Goal: Task Accomplishment & Management: Use online tool/utility

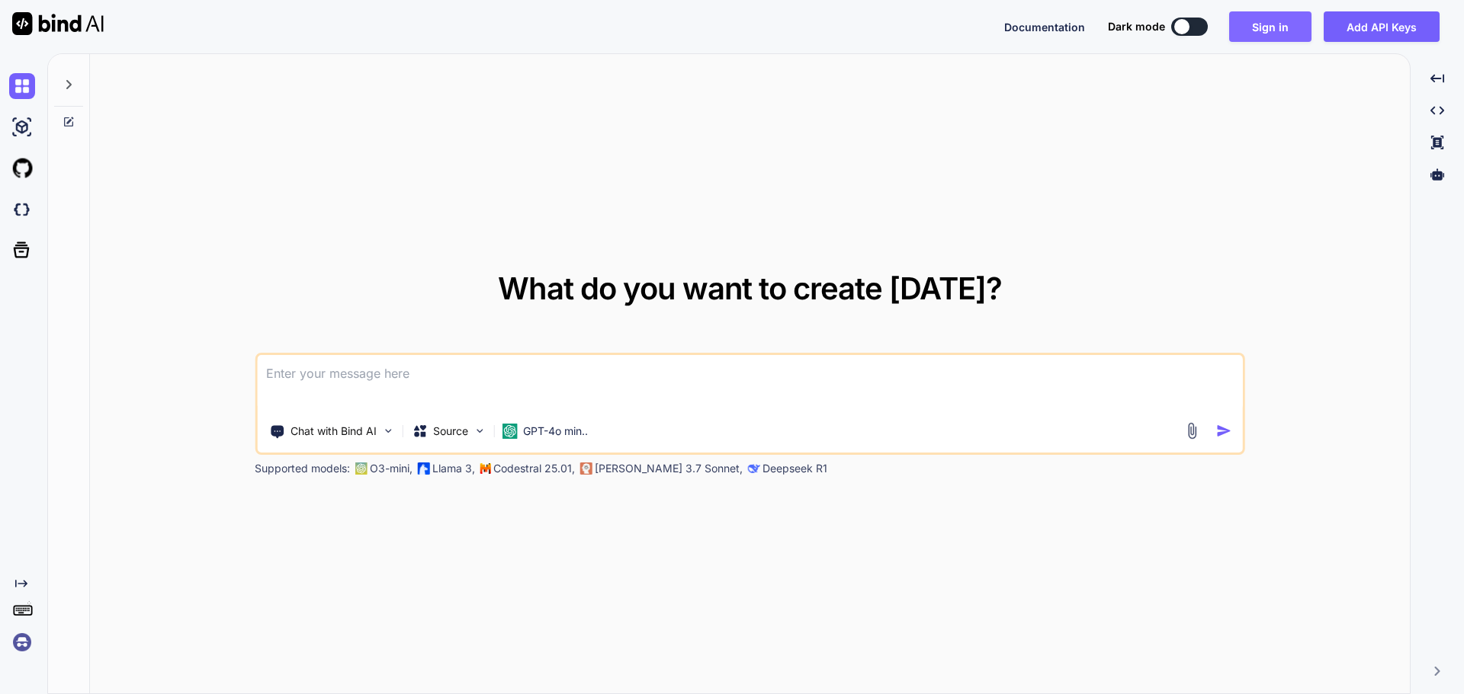
click at [1271, 21] on button "Sign in" at bounding box center [1270, 26] width 82 height 30
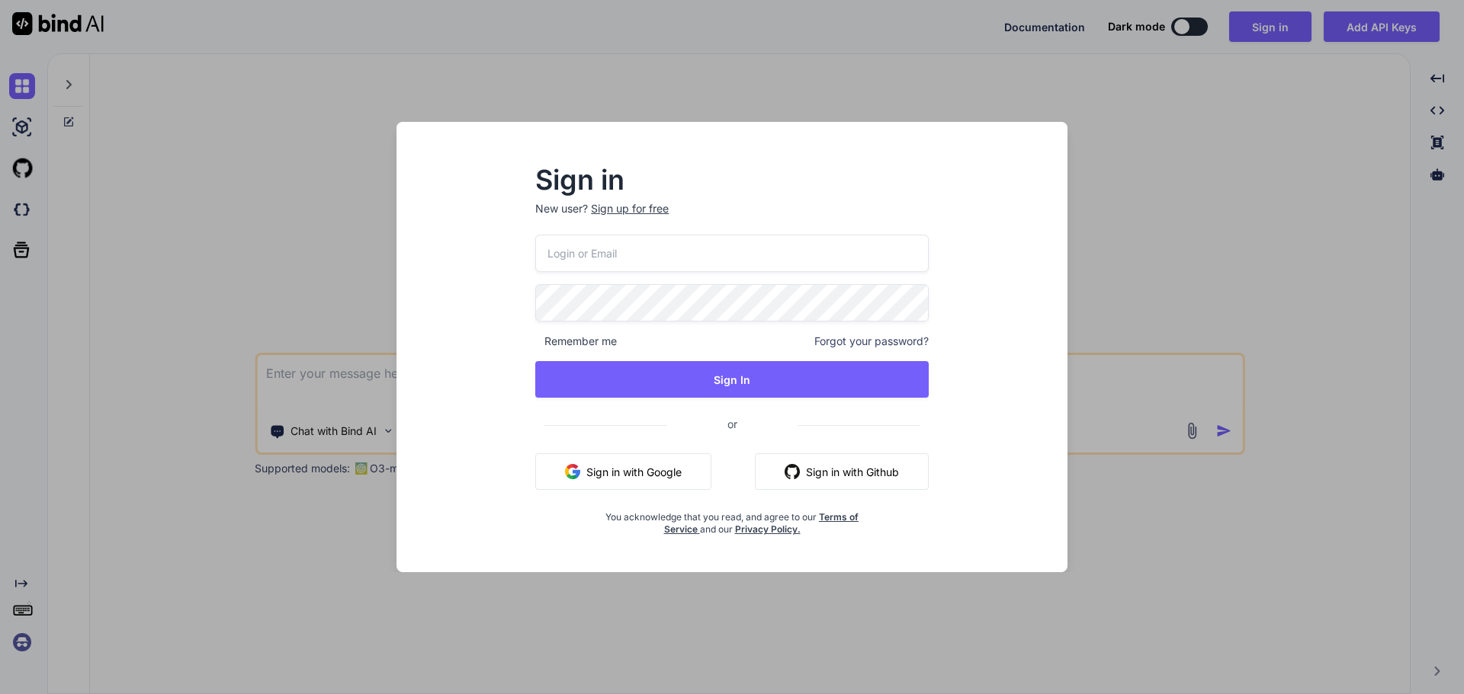
click at [608, 468] on button "Sign in with Google" at bounding box center [623, 472] width 176 height 37
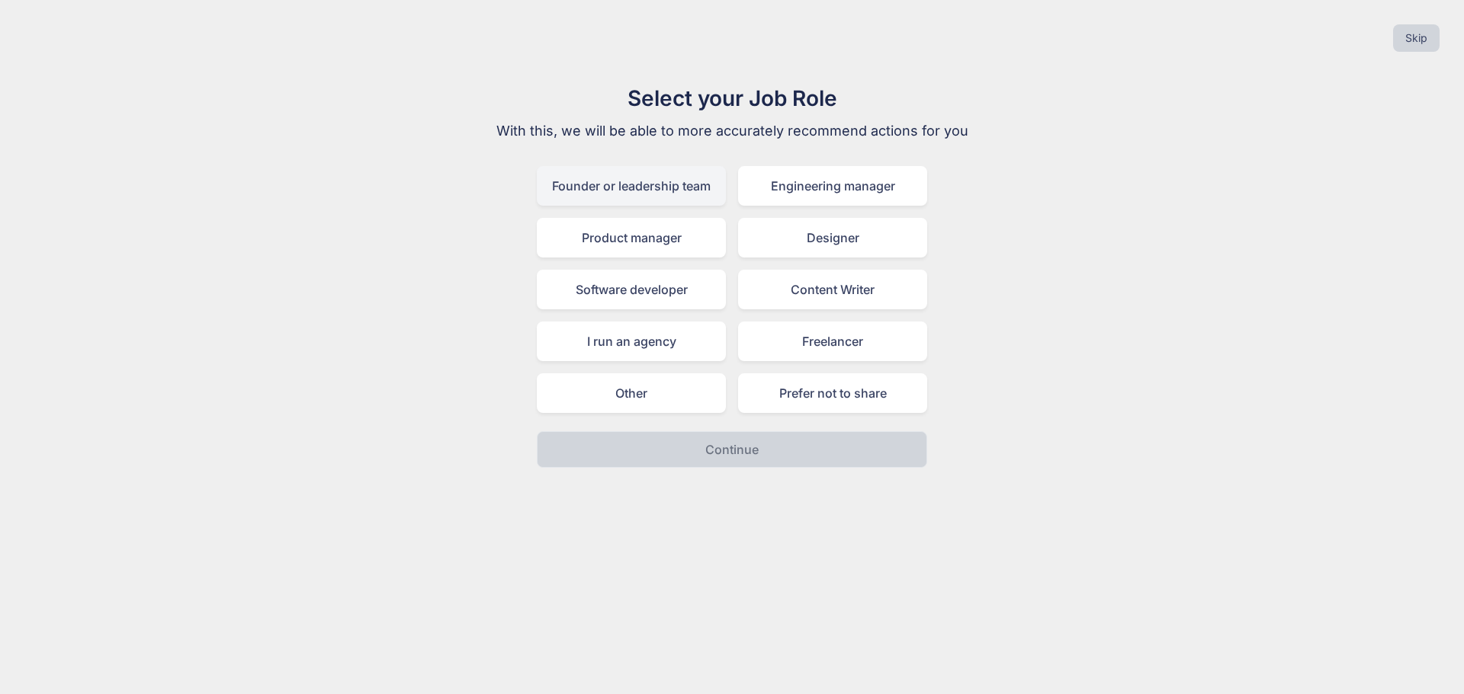
click at [633, 190] on div "Founder or leadership team" at bounding box center [631, 186] width 189 height 40
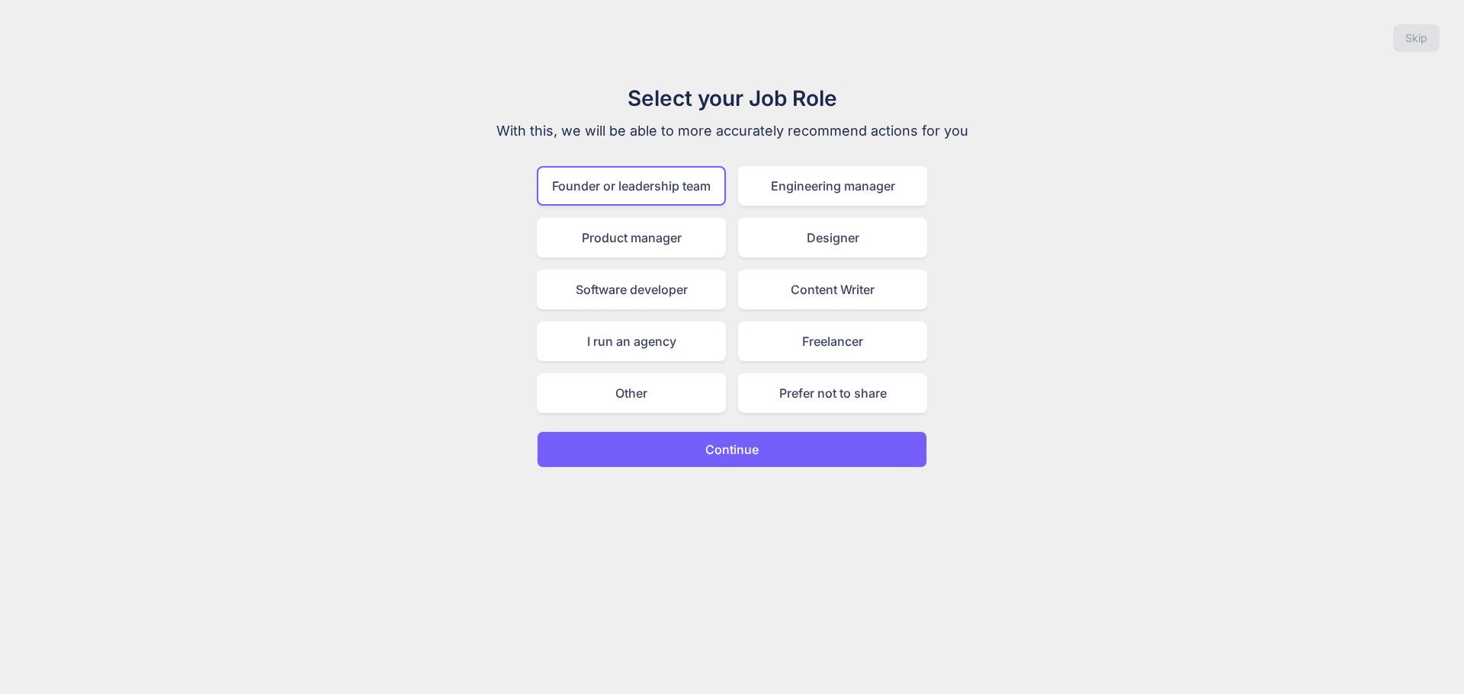
click at [722, 454] on p "Continue" at bounding box center [731, 450] width 53 height 18
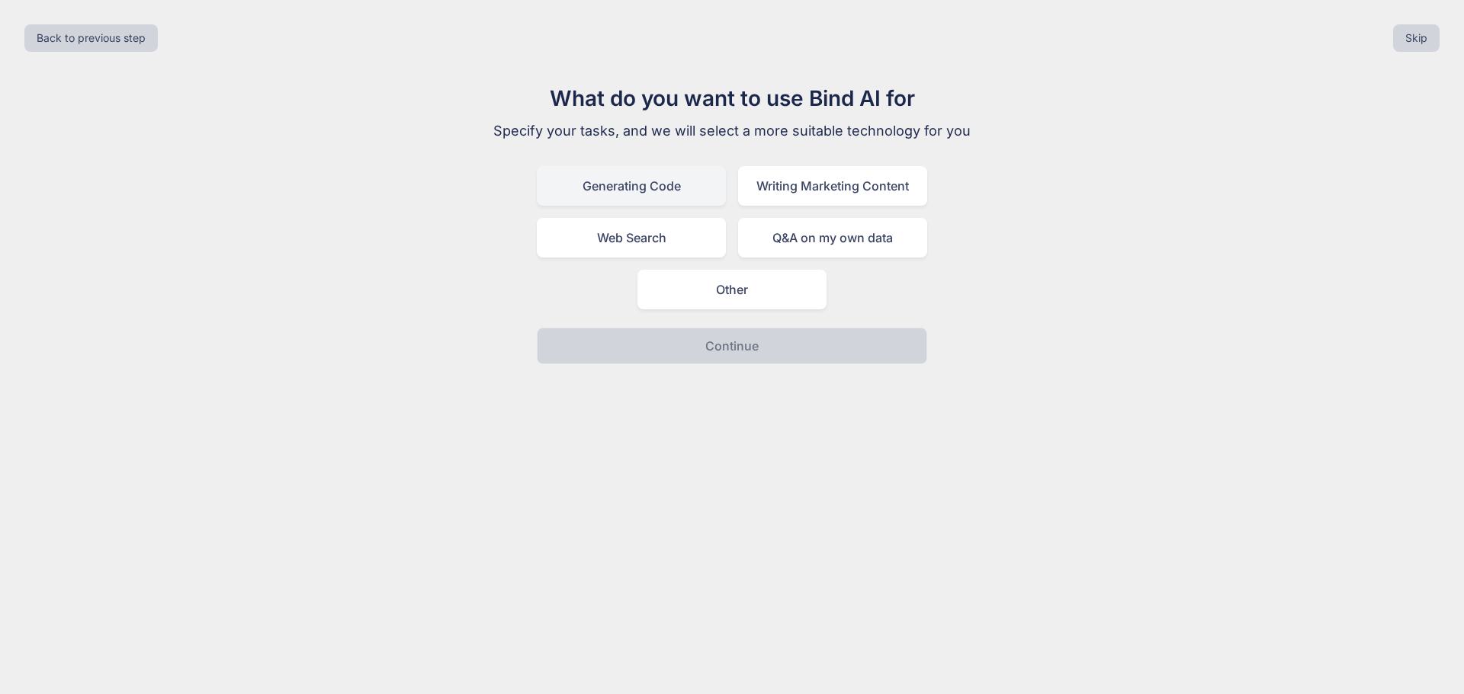
click at [651, 191] on div "Generating Code" at bounding box center [631, 186] width 189 height 40
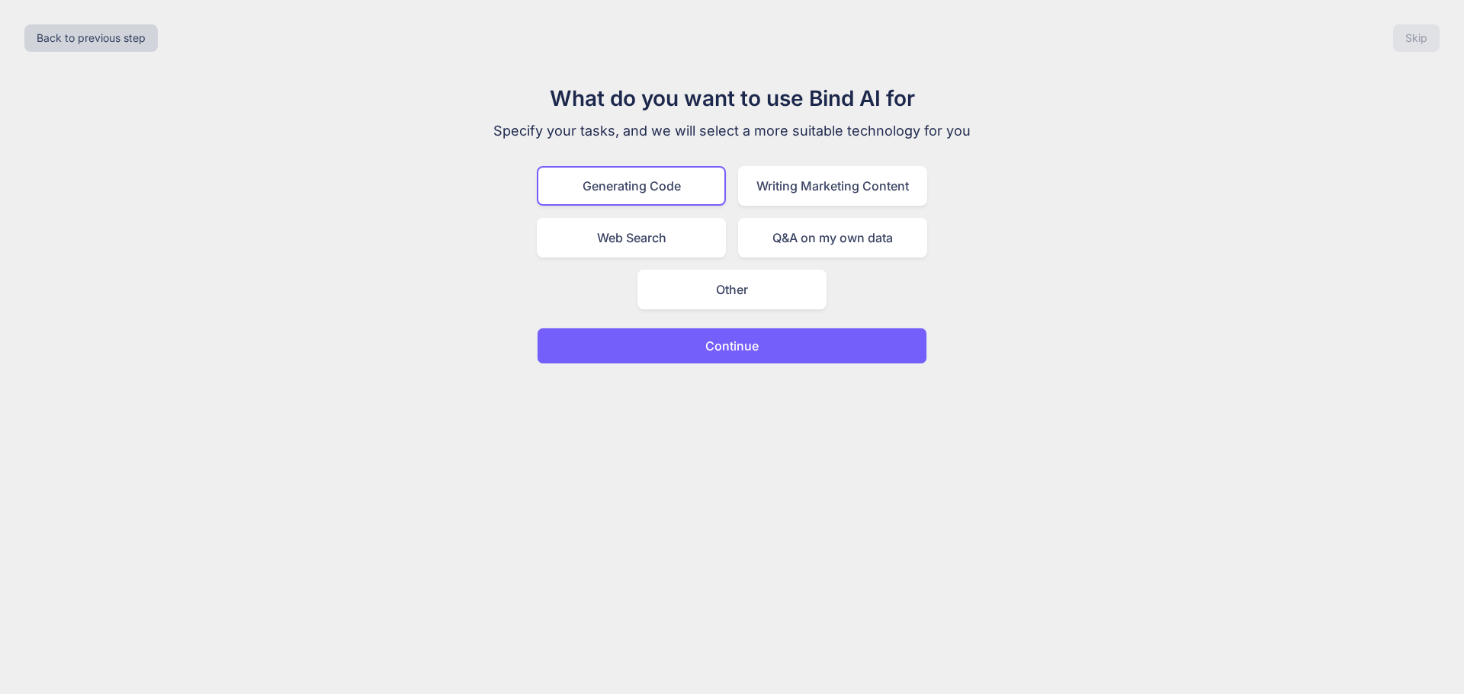
click at [680, 341] on button "Continue" at bounding box center [732, 346] width 390 height 37
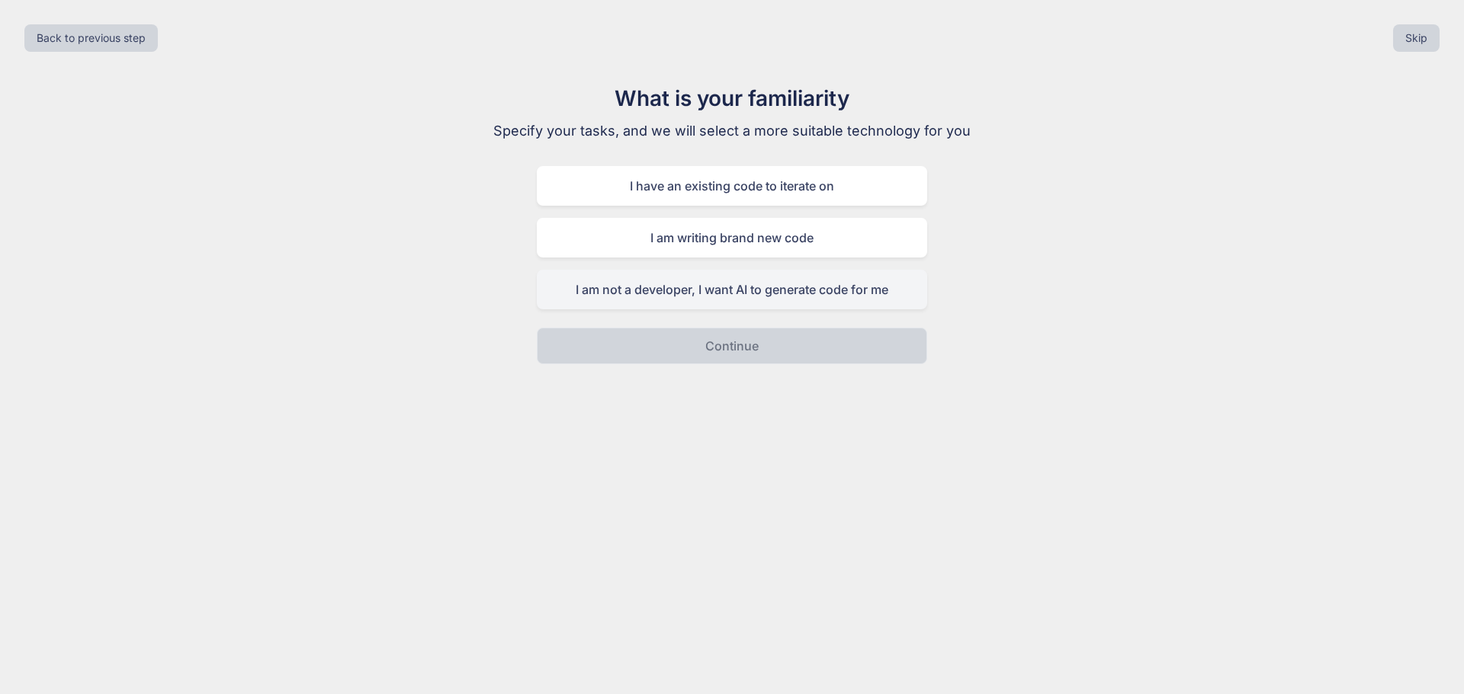
click at [742, 290] on div "I am not a developer, I want AI to generate code for me" at bounding box center [732, 290] width 390 height 40
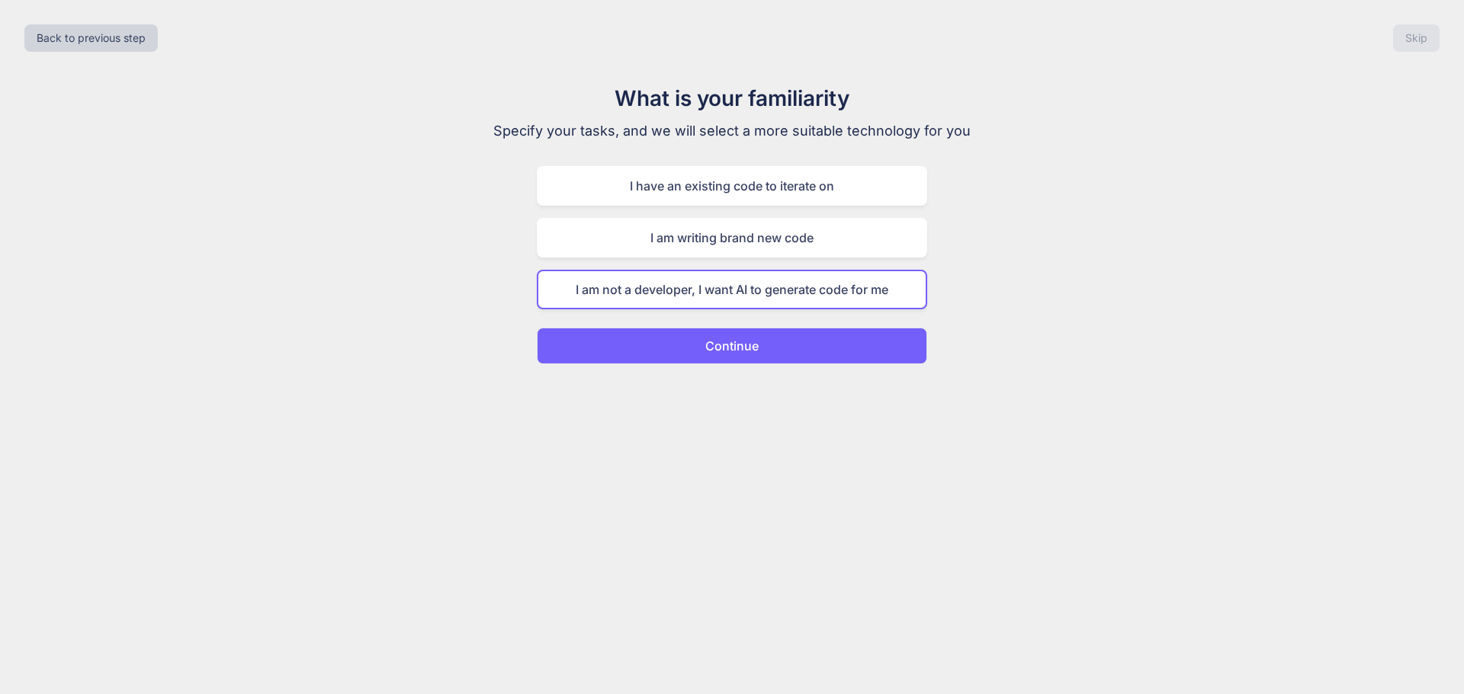
click at [733, 343] on p "Continue" at bounding box center [731, 346] width 53 height 18
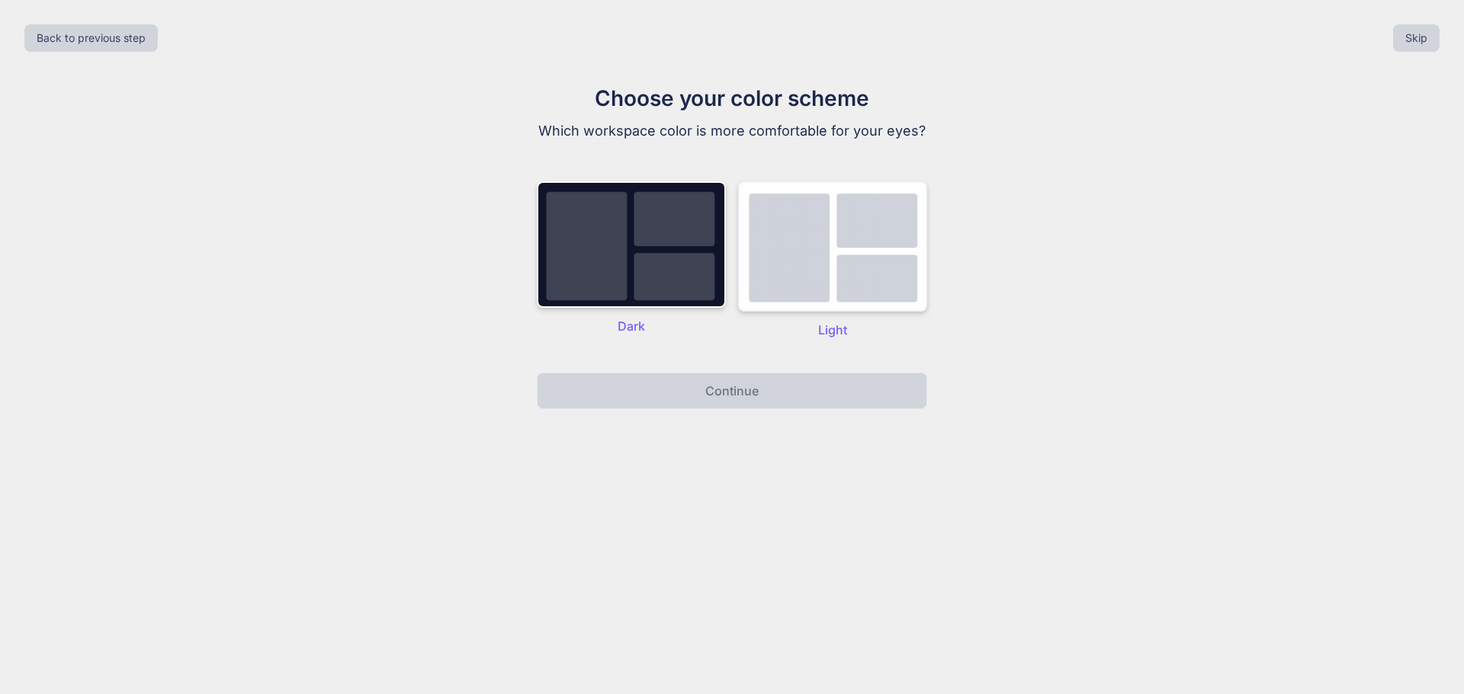
click at [832, 259] on img at bounding box center [832, 246] width 189 height 130
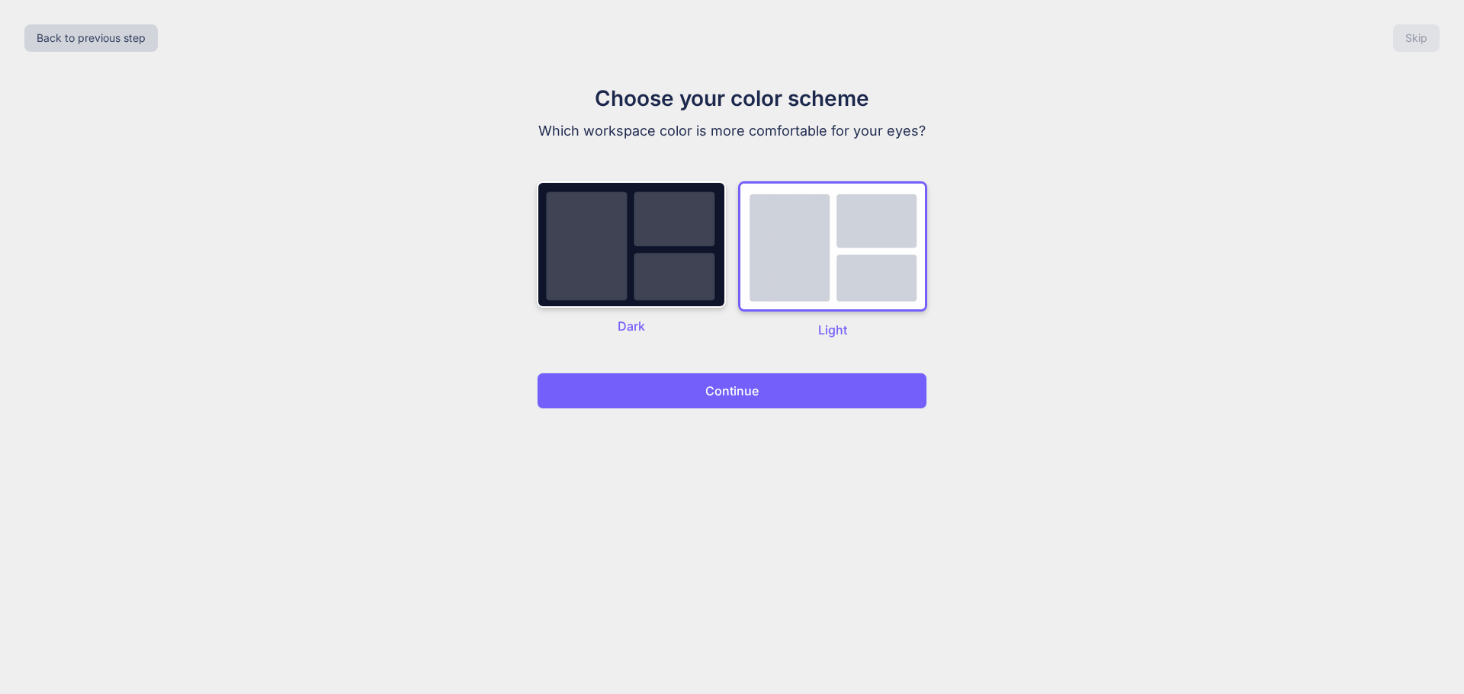
click at [774, 386] on button "Continue" at bounding box center [732, 391] width 390 height 37
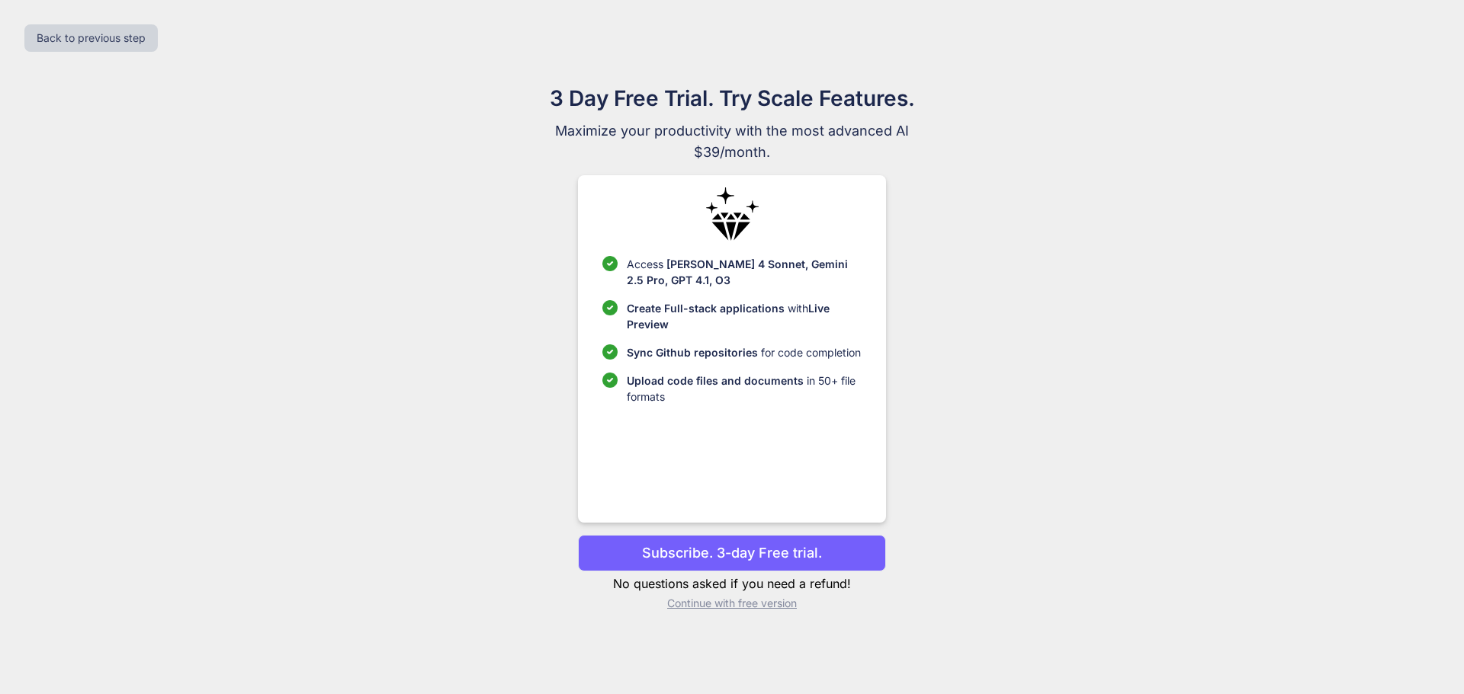
click at [725, 601] on p "Continue with free version" at bounding box center [731, 603] width 307 height 15
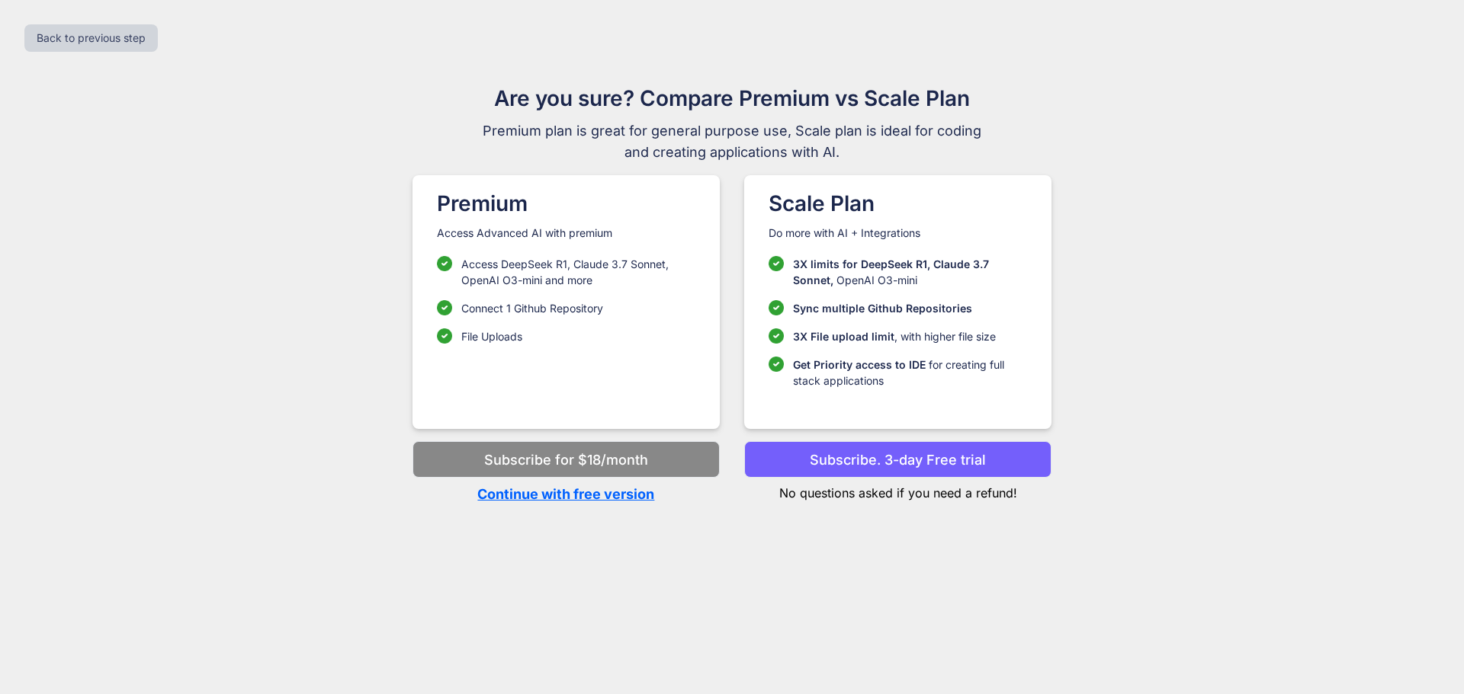
click at [624, 488] on p "Continue with free version" at bounding box center [565, 494] width 307 height 21
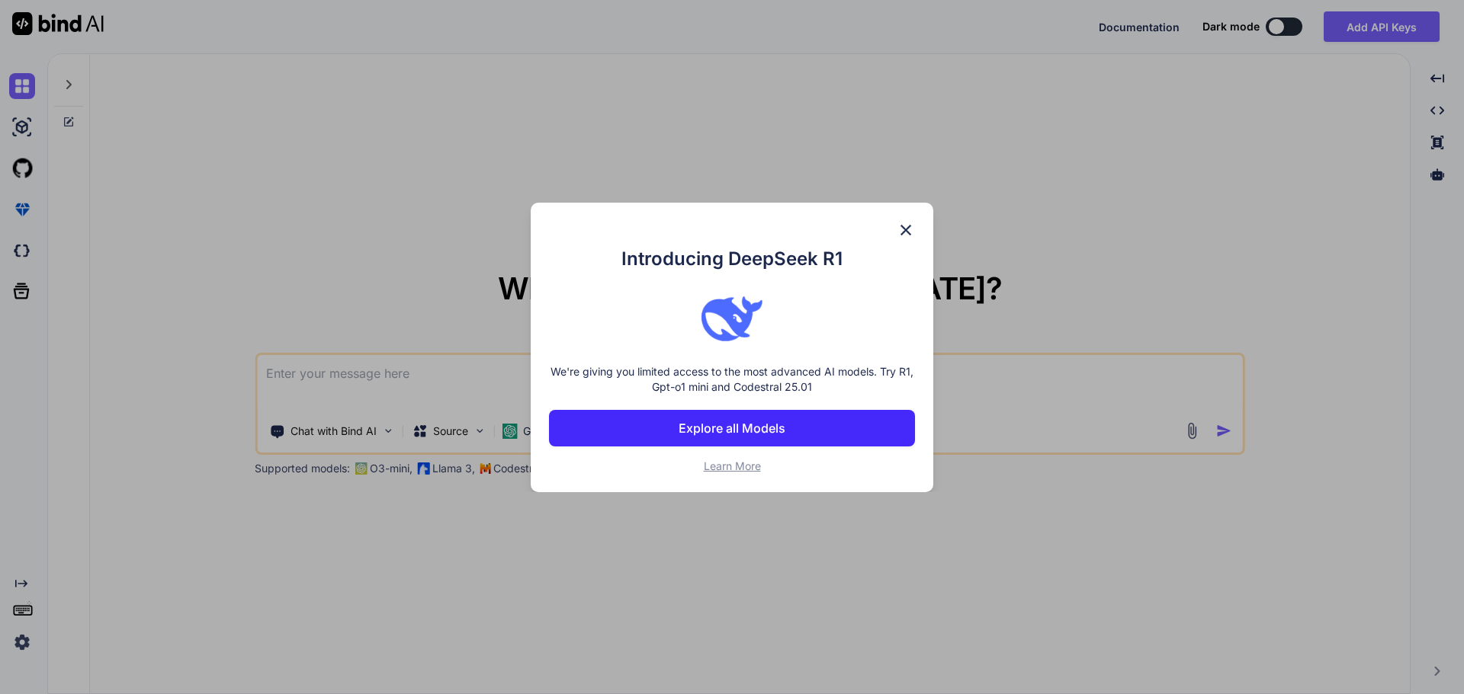
click at [729, 430] on p "Explore all Models" at bounding box center [731, 428] width 107 height 18
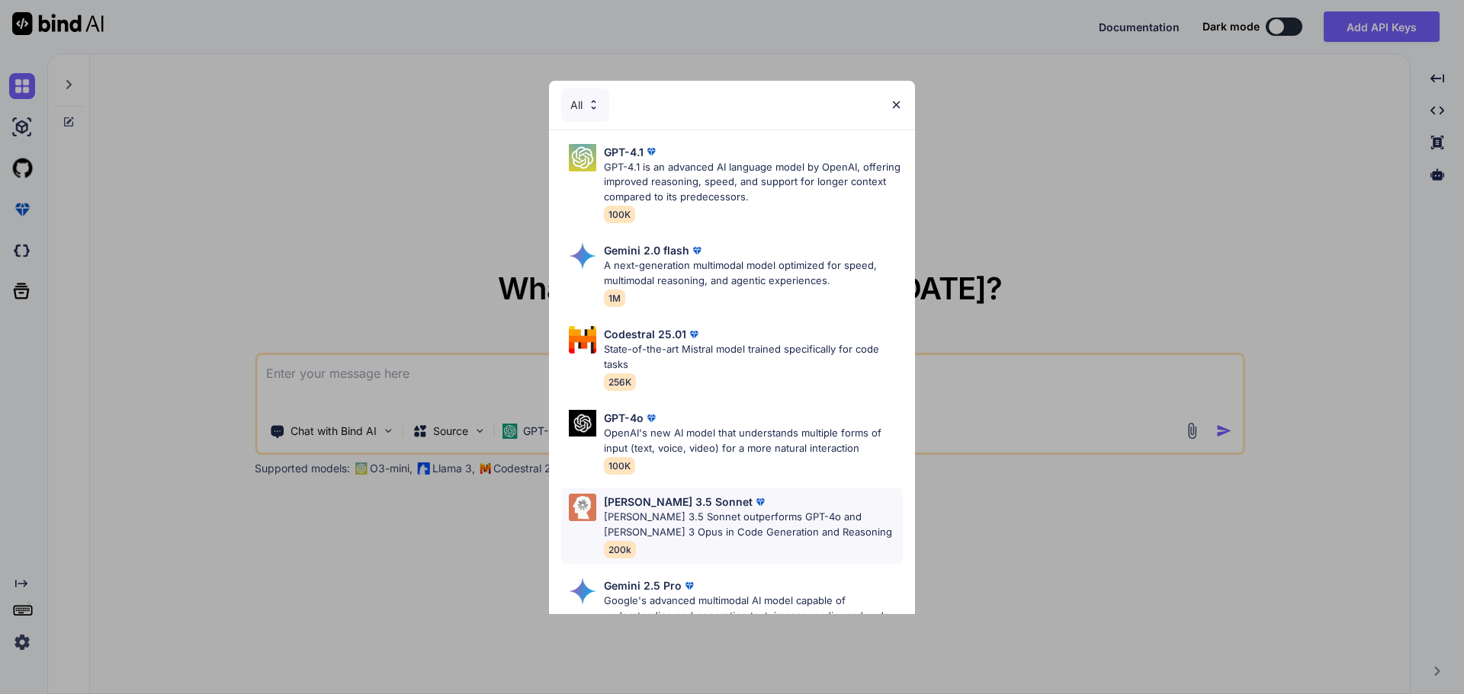
click at [685, 521] on p "[PERSON_NAME] 3.5 Sonnet outperforms GPT-4o and [PERSON_NAME] 3 Opus in Code Ge…" at bounding box center [753, 525] width 299 height 30
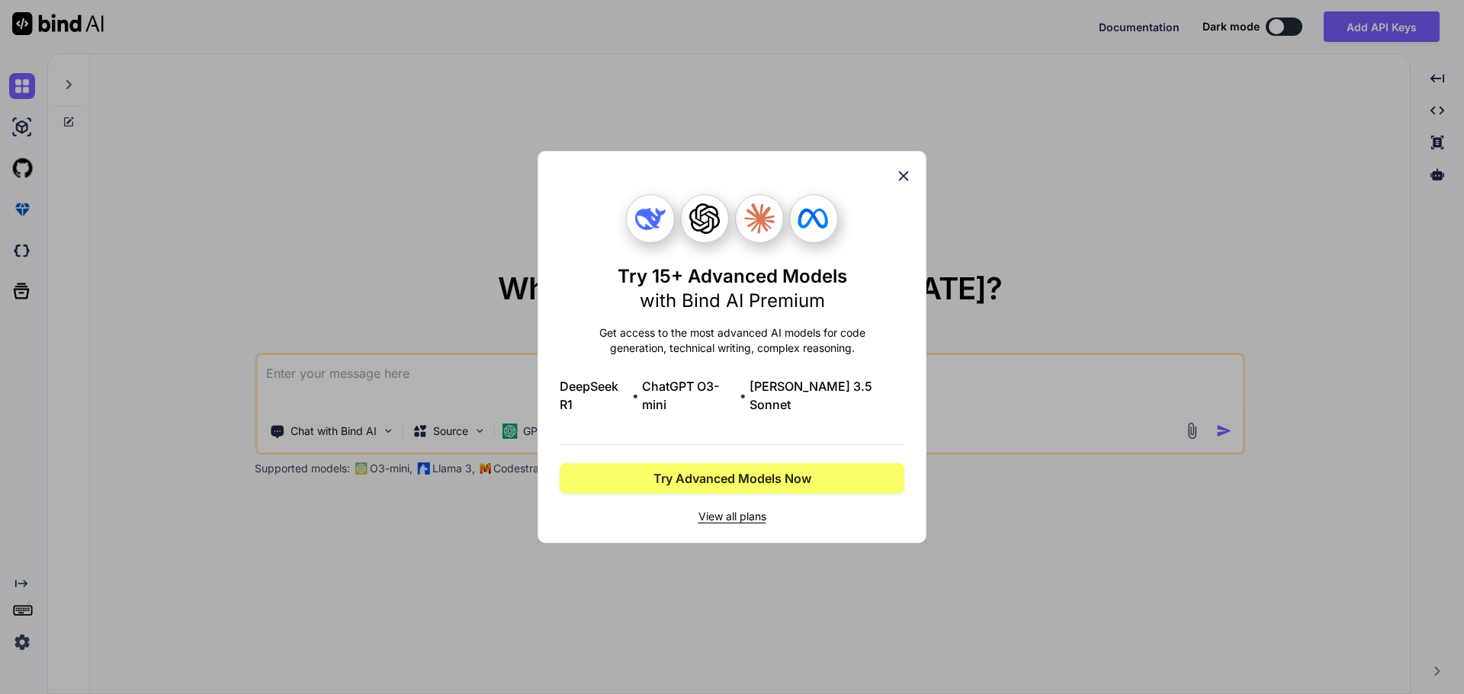
click at [899, 184] on icon at bounding box center [903, 176] width 17 height 17
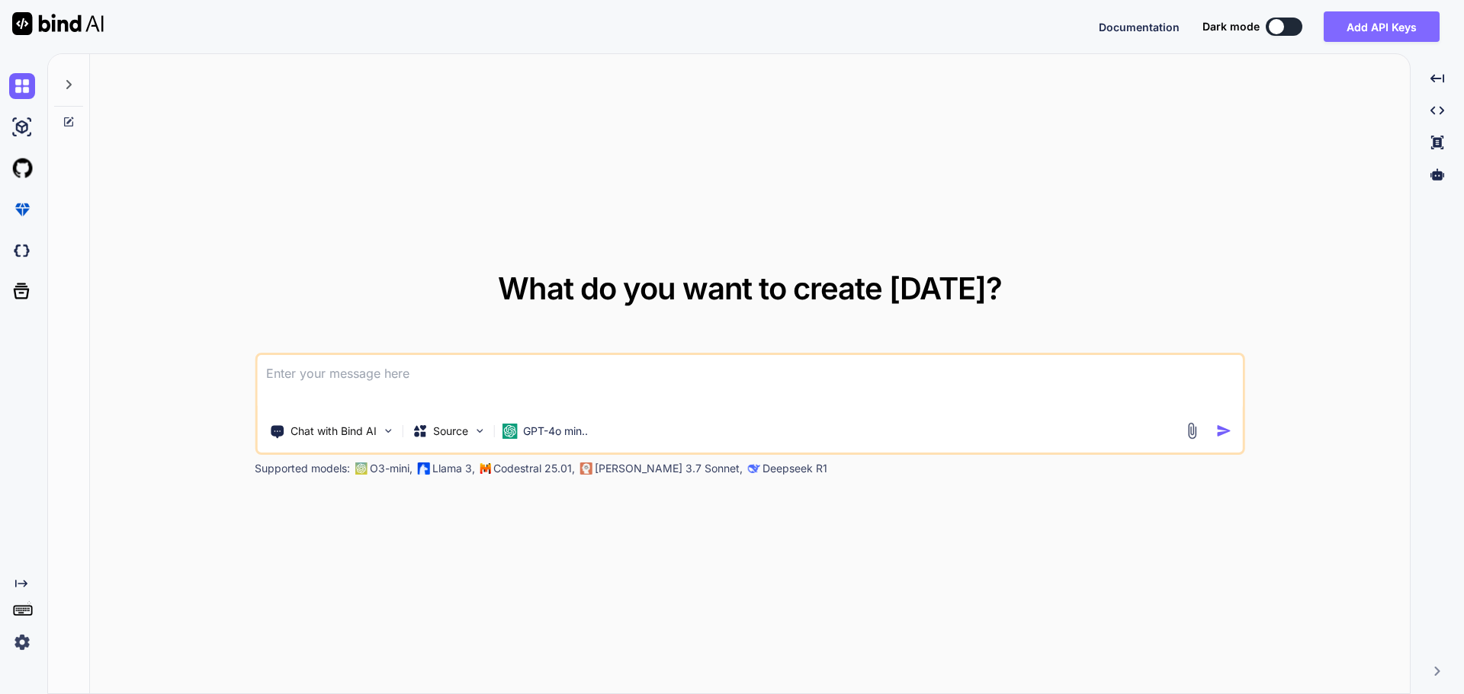
click at [1390, 26] on button "Add API Keys" at bounding box center [1381, 26] width 116 height 30
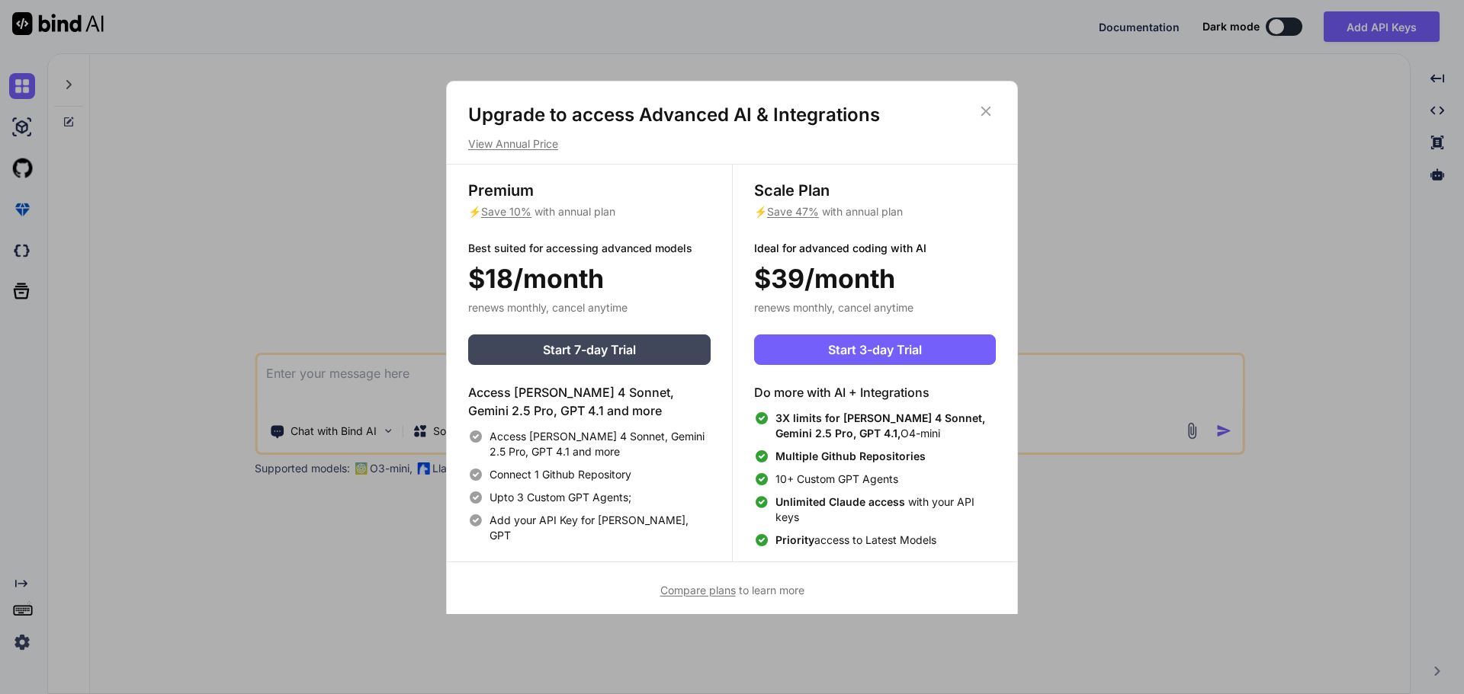
click at [986, 107] on icon at bounding box center [985, 111] width 17 height 17
